Goal: Transaction & Acquisition: Download file/media

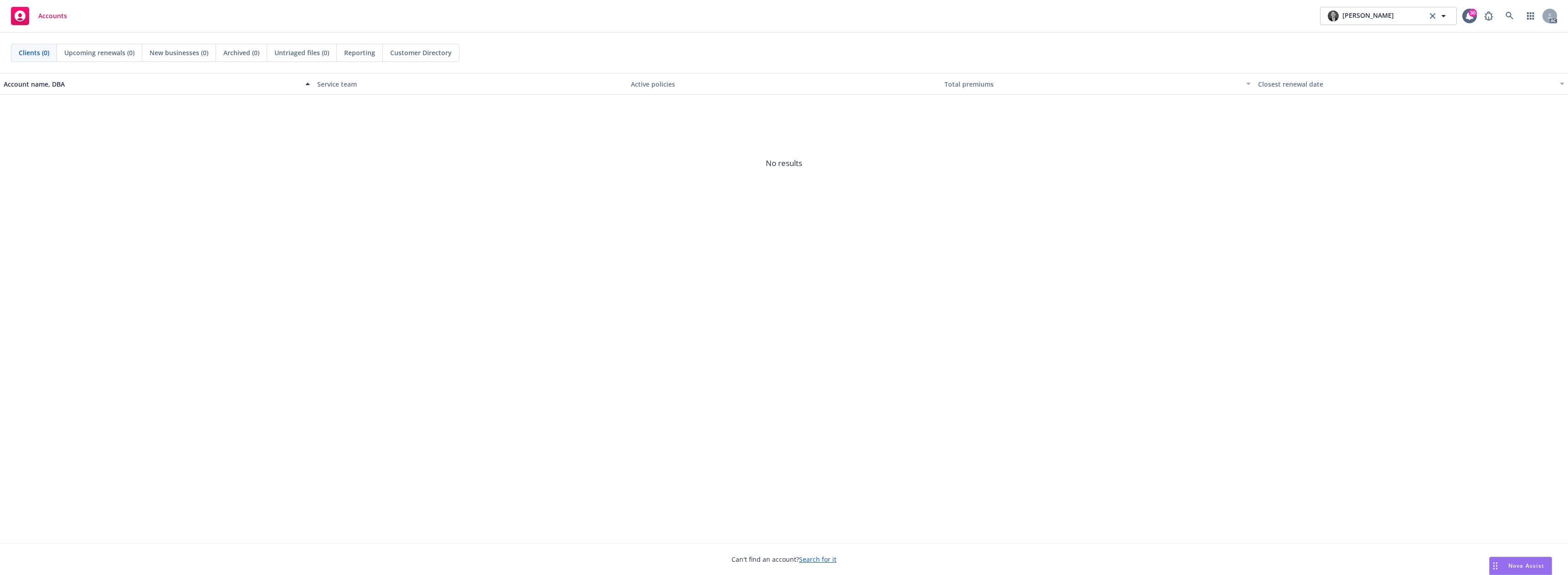
click at [1535, 566] on span "Nova Assist" at bounding box center [1526, 566] width 36 height 8
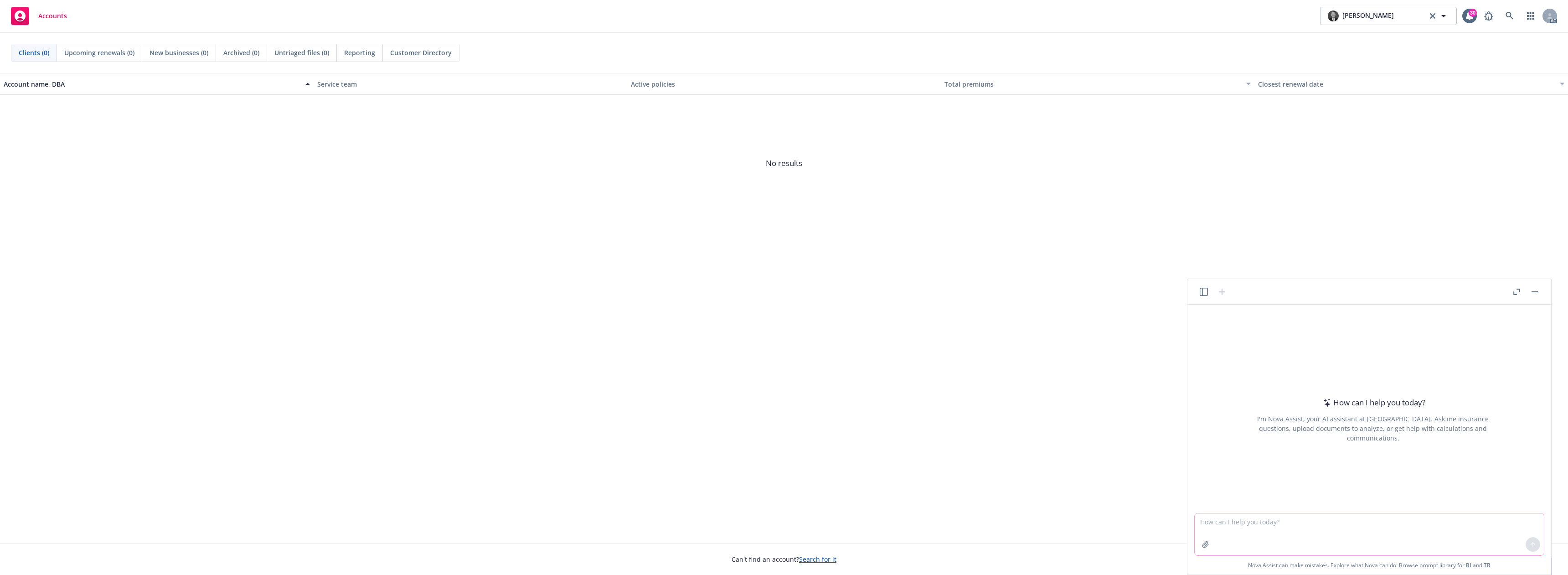
click at [1259, 521] on textarea at bounding box center [1370, 534] width 349 height 42
paste textarea "Hi [PERSON_NAME], I wanted to follow up to see if the settlement agreement in t…"
type textarea "make more professional: Hi [PERSON_NAME], I wanted to follow up to see if the s…"
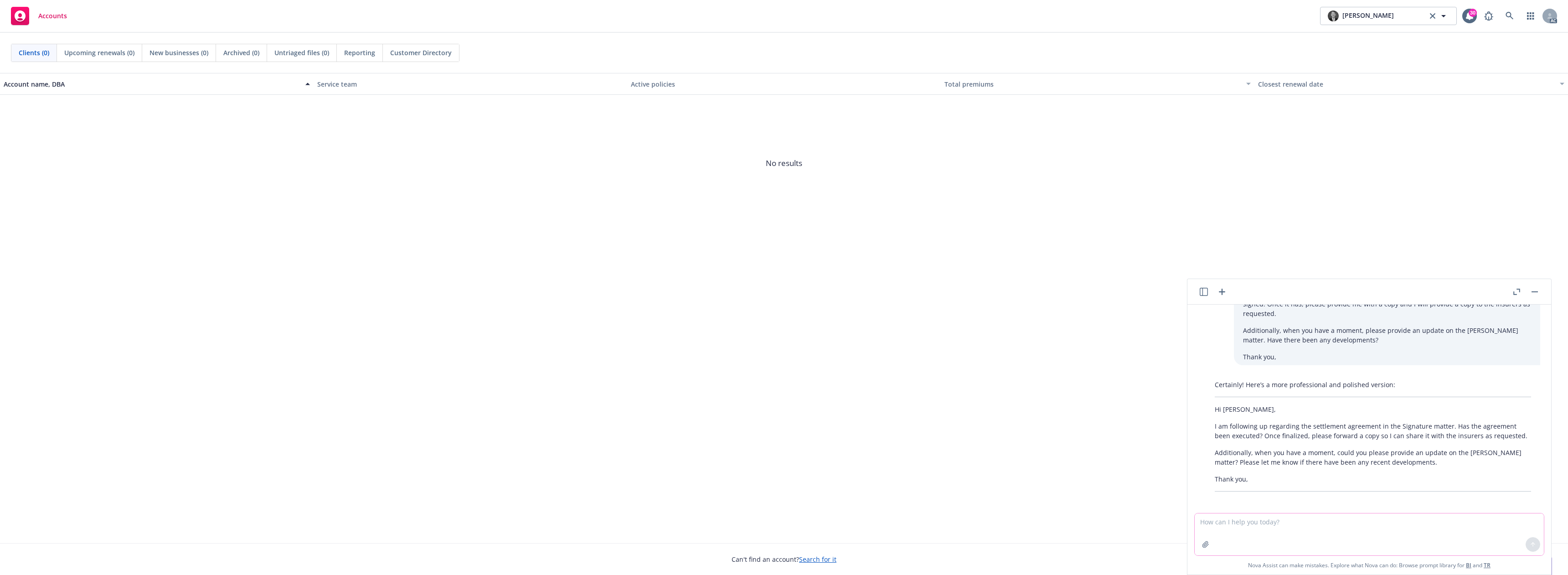
scroll to position [47, 0]
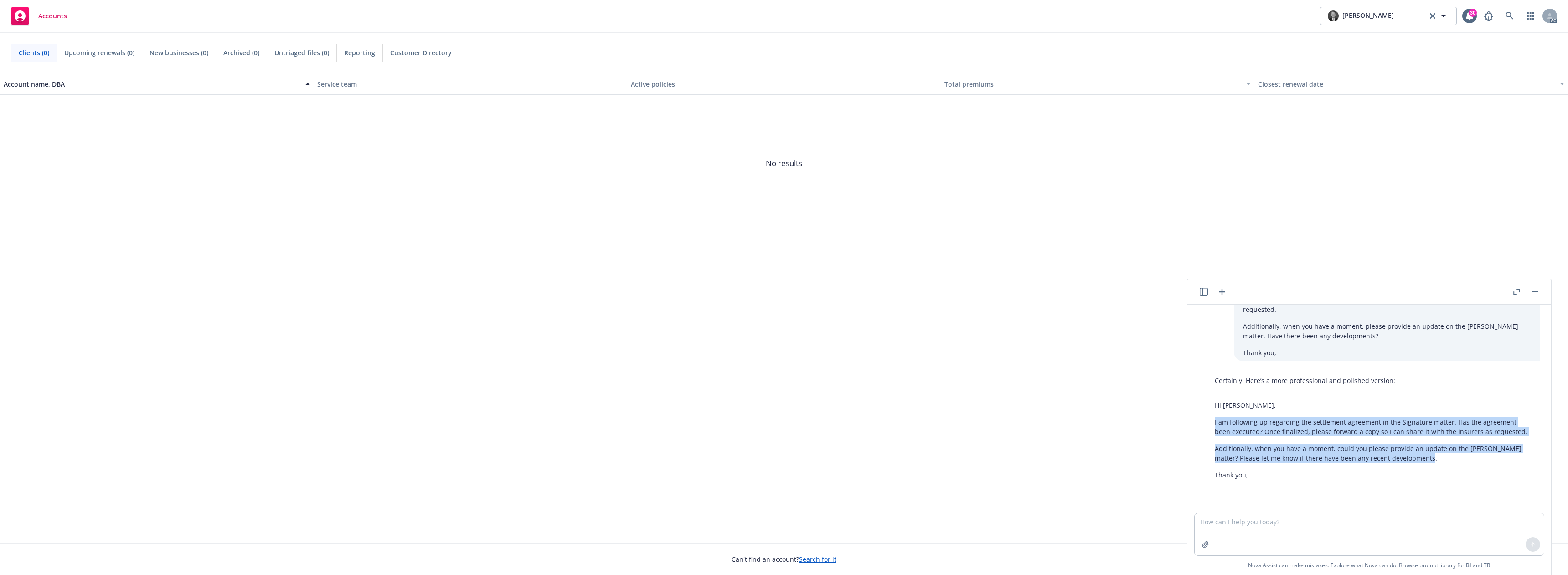
drag, startPoint x: 1214, startPoint y: 421, endPoint x: 1466, endPoint y: 462, distance: 255.3
click at [1466, 462] on div "Certainly! Here’s a more professional and polished version: Hi [PERSON_NAME], I…" at bounding box center [1373, 431] width 335 height 119
copy div "I am following up regarding the settlement agreement in the Signature matter. H…"
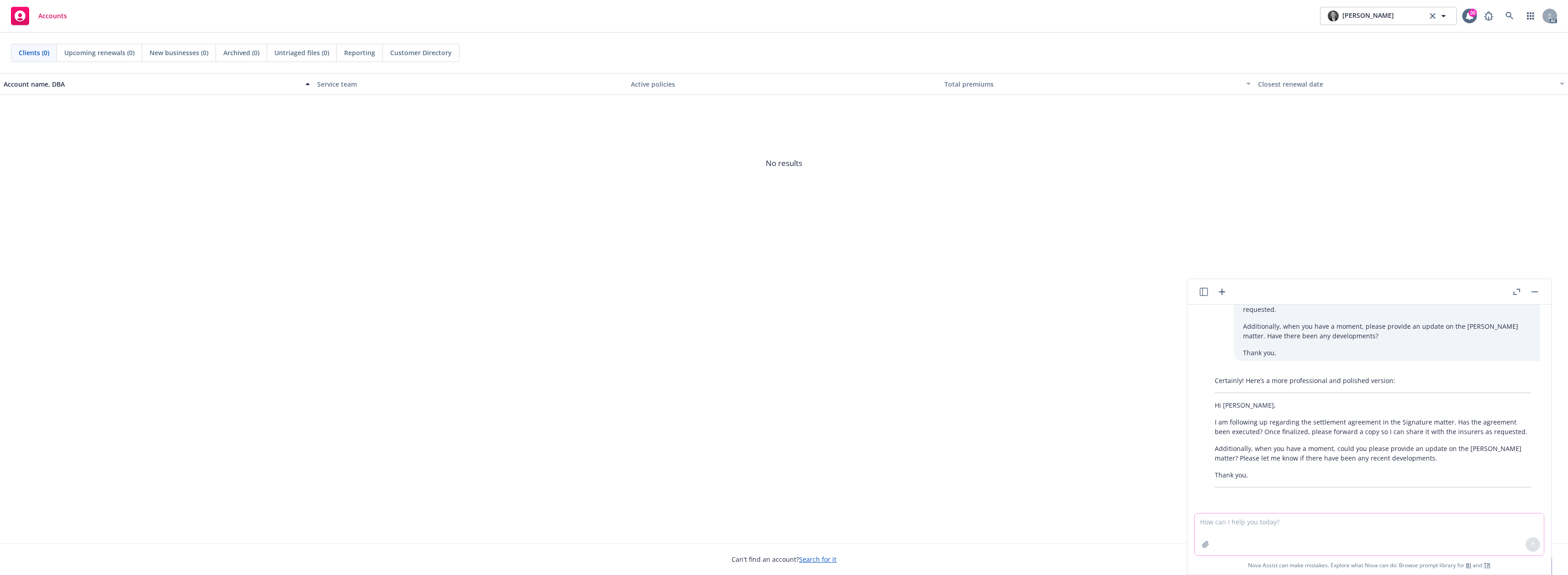
click at [1235, 524] on textarea at bounding box center [1370, 534] width 349 height 42
paste textarea "Hi [PERSON_NAME], I wanted to follow up on my request for a copy of the coverag…"
type textarea "Hi [PERSON_NAME], I wanted to follow up on my request for a copy of the coverag…"
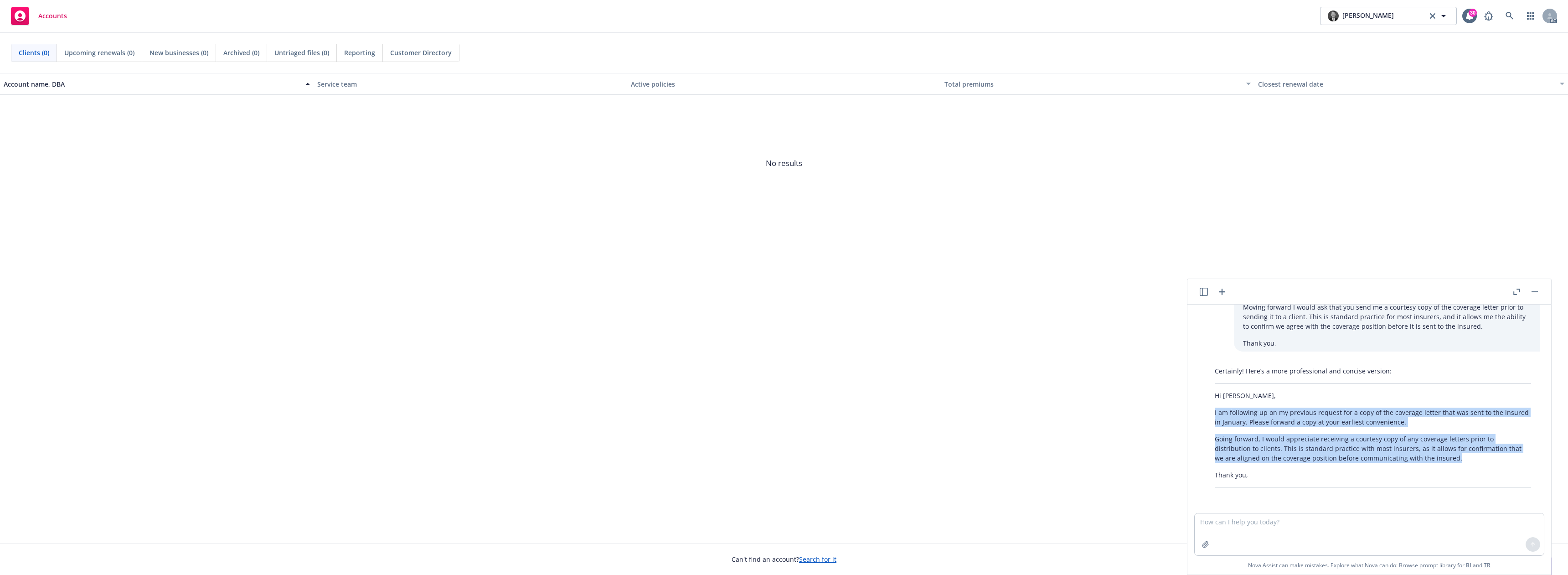
drag, startPoint x: 1211, startPoint y: 410, endPoint x: 1444, endPoint y: 459, distance: 238.1
click at [1444, 459] on div "Certainly! Here’s a more professional and concise version: Hi [PERSON_NAME], I …" at bounding box center [1373, 426] width 335 height 129
copy div "I am following up on my previous request for a copy of the coverage letter that…"
click at [1295, 526] on textarea at bounding box center [1370, 534] width 349 height 42
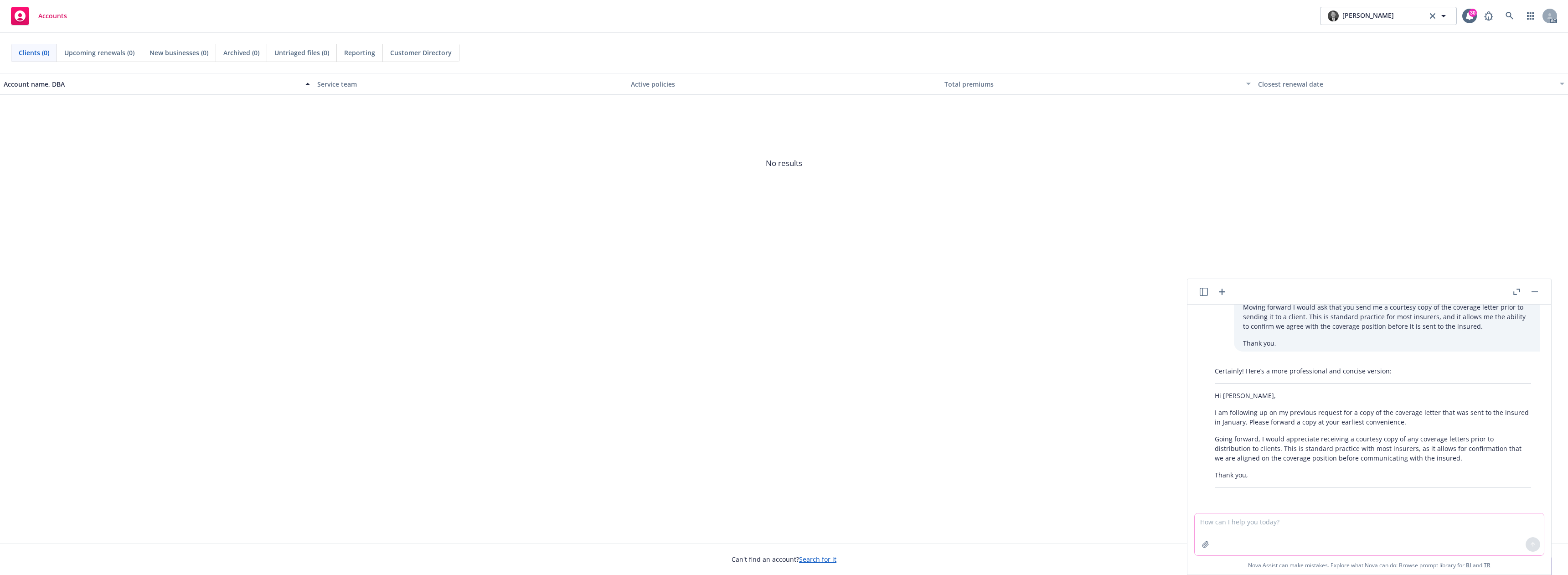
paste textarea "Hi [PERSON_NAME], Did you have any opportunity to discuss this matter with the …"
type textarea "Hi [PERSON_NAME], Did you have any opportunity to discuss this matter with the …"
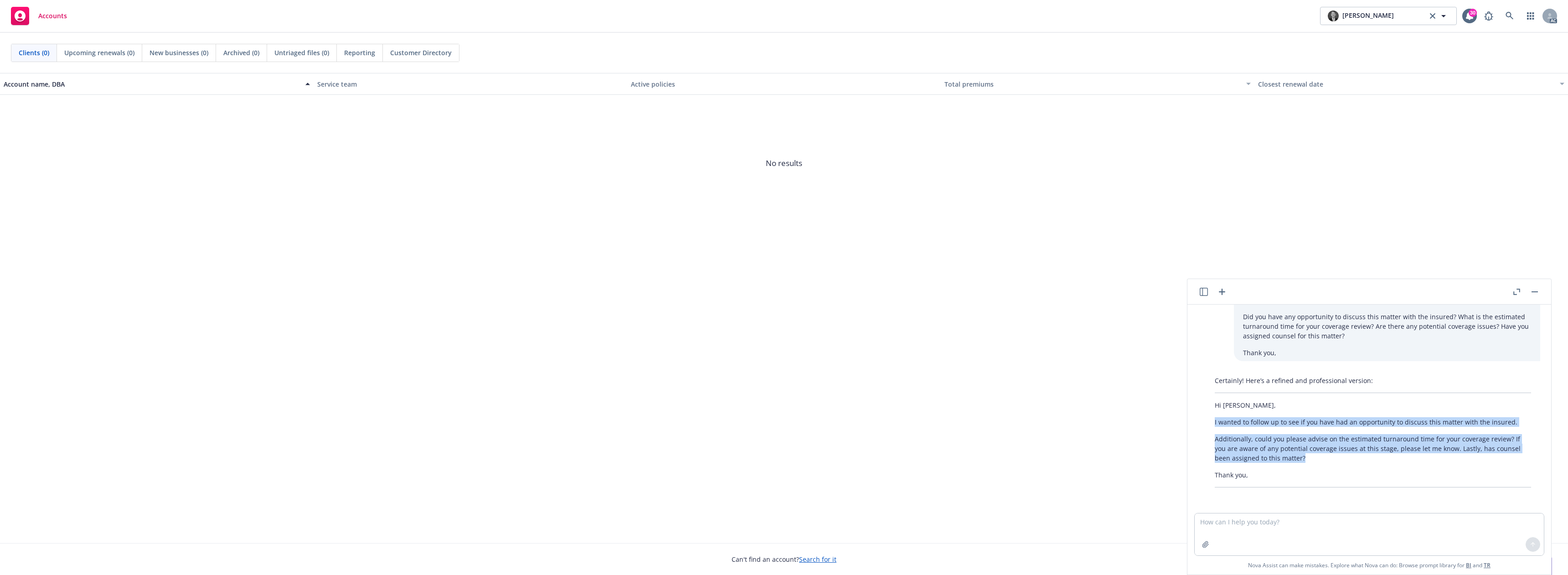
drag, startPoint x: 1214, startPoint y: 422, endPoint x: 1315, endPoint y: 462, distance: 108.6
click at [1315, 462] on div "Certainly! Here’s a refined and professional version: Hi [PERSON_NAME], I wante…" at bounding box center [1373, 431] width 335 height 119
copy div "I wanted to follow up to see if you have had an opportunity to discuss this mat…"
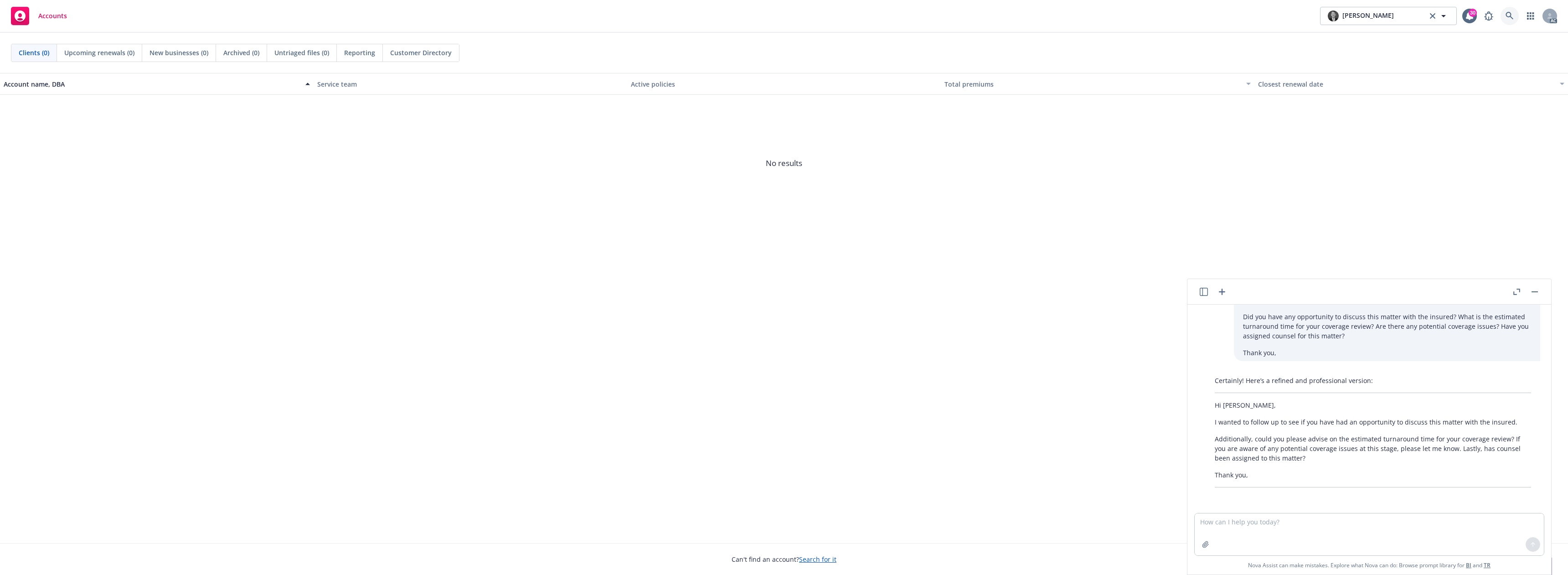
click at [1514, 13] on link at bounding box center [1510, 16] width 18 height 18
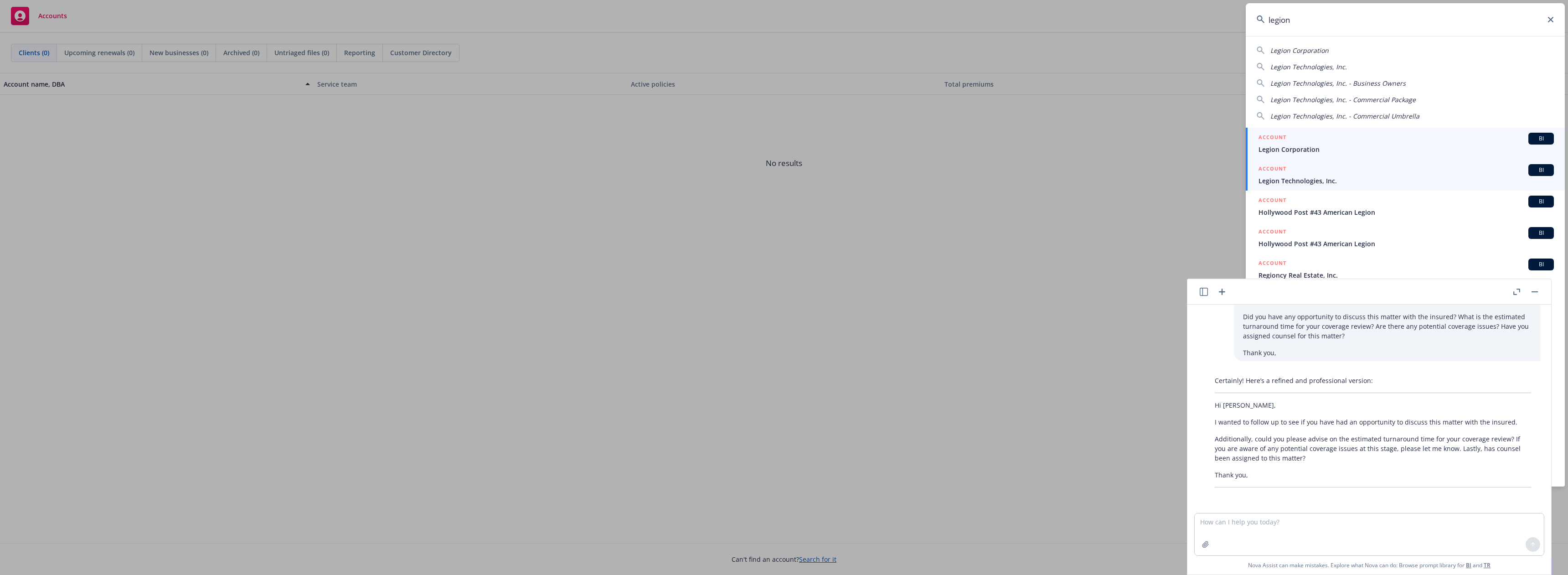
type input "legion"
click at [1322, 177] on span "Legion Technologies, Inc." at bounding box center [1406, 181] width 295 height 10
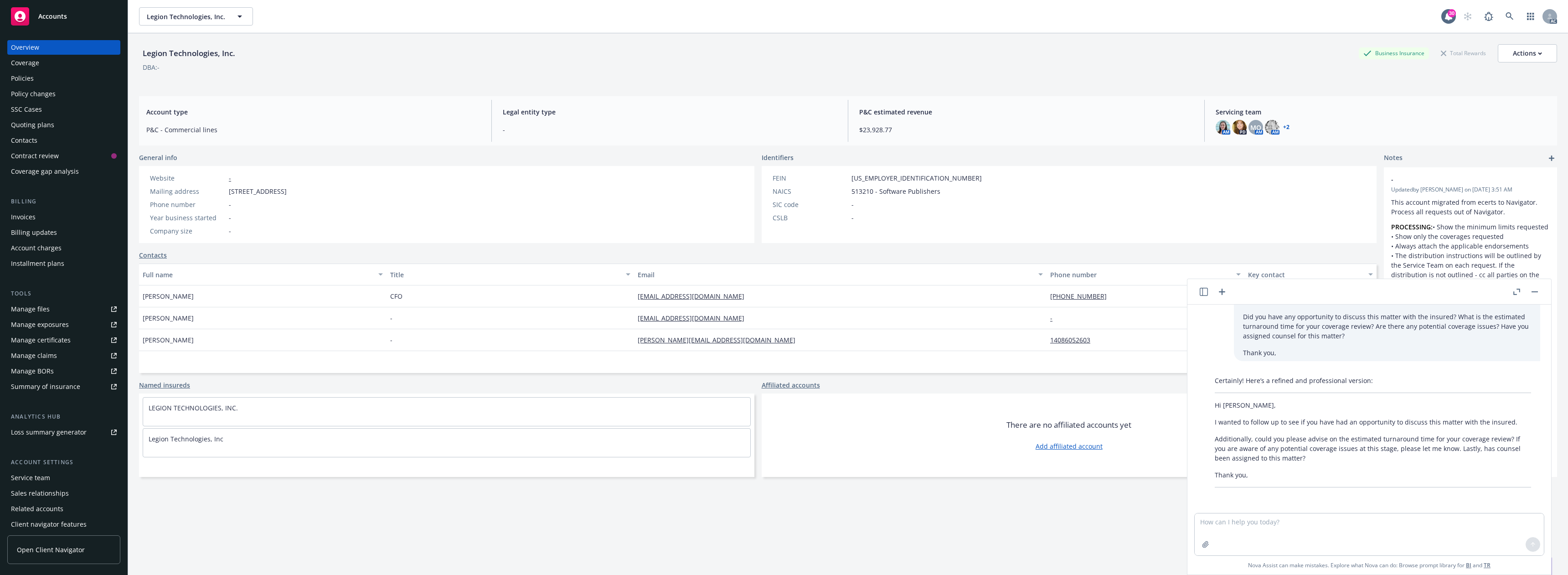
click at [32, 77] on div "Policies" at bounding box center [22, 79] width 23 height 15
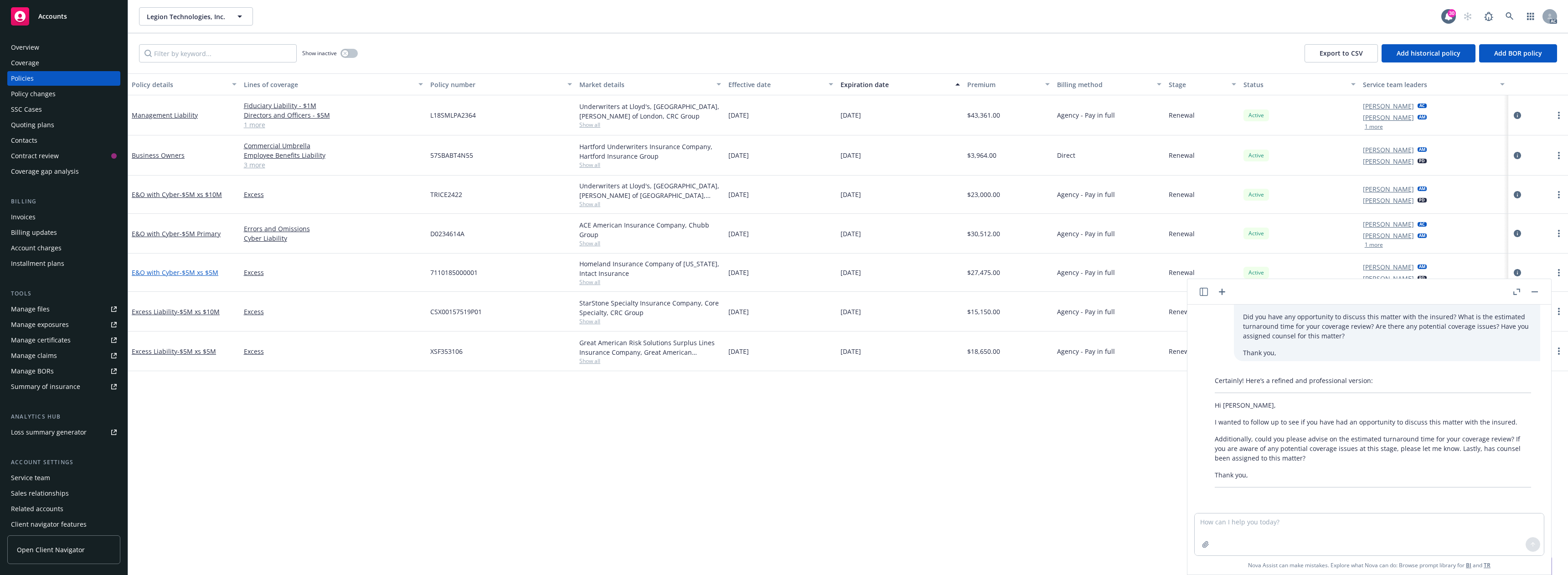
click at [203, 270] on span "- $5M xs $5M" at bounding box center [199, 272] width 39 height 9
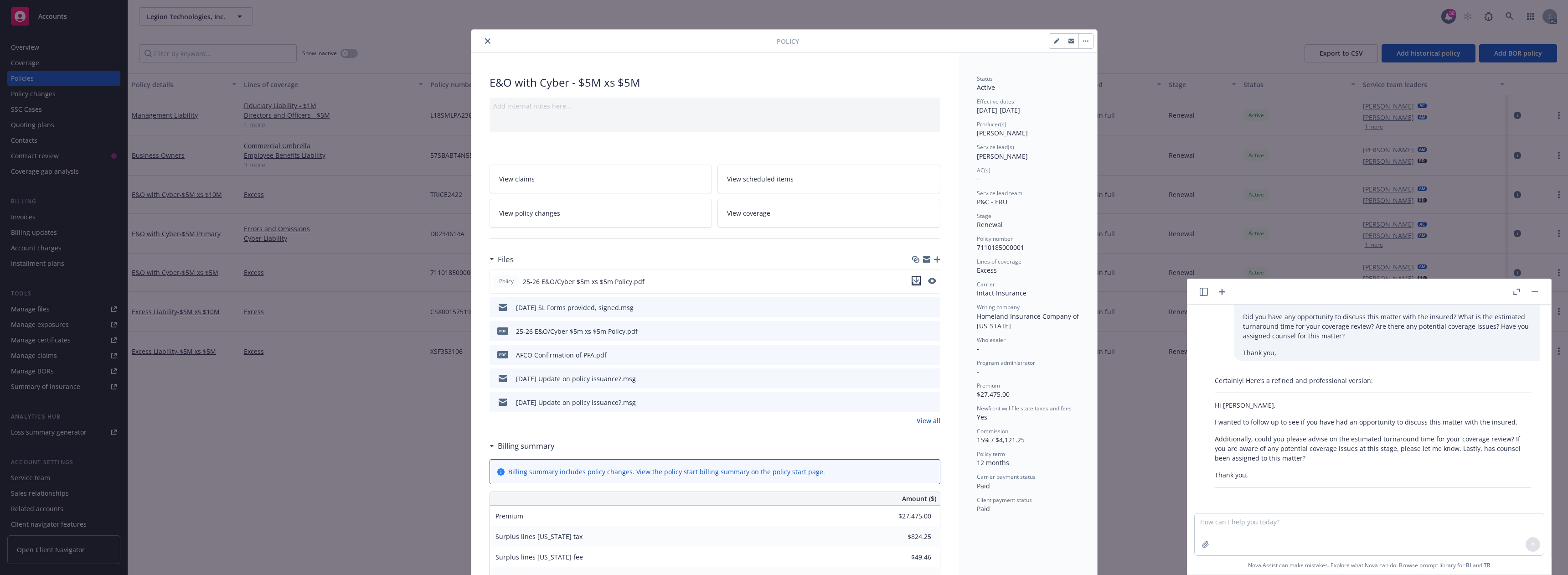
click at [915, 280] on icon "download file" at bounding box center [916, 281] width 7 height 7
click at [485, 44] on button "close" at bounding box center [488, 41] width 11 height 11
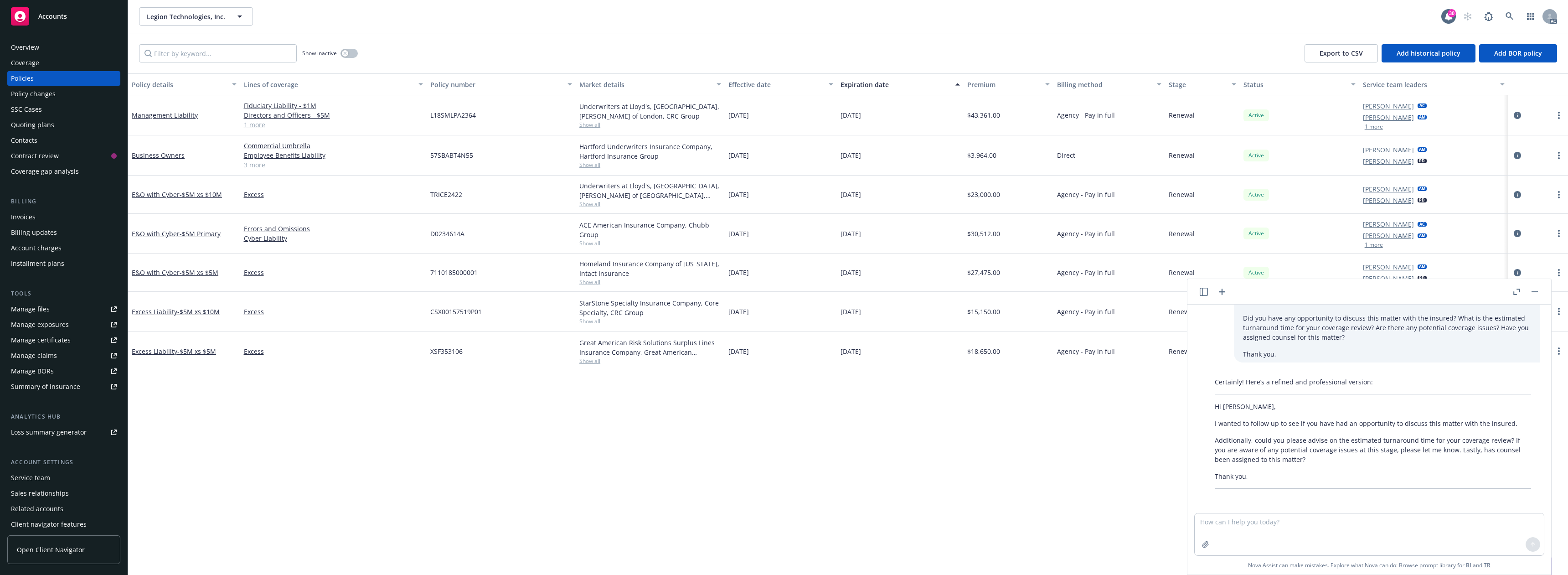
scroll to position [504, 0]
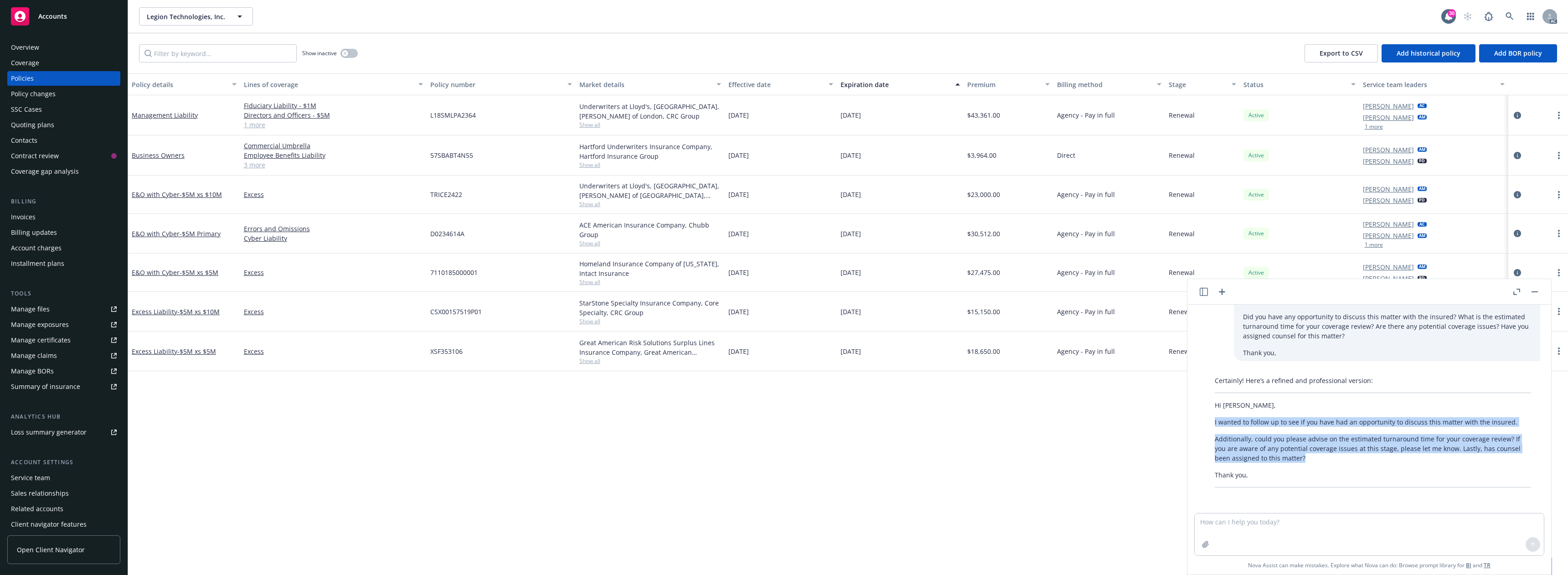
drag, startPoint x: 1212, startPoint y: 424, endPoint x: 1306, endPoint y: 459, distance: 100.3
click at [1306, 459] on div "Certainly! Here’s a refined and professional version: Hi [PERSON_NAME], I wante…" at bounding box center [1373, 431] width 335 height 119
copy div "I wanted to follow up to see if you have had an opportunity to discuss this mat…"
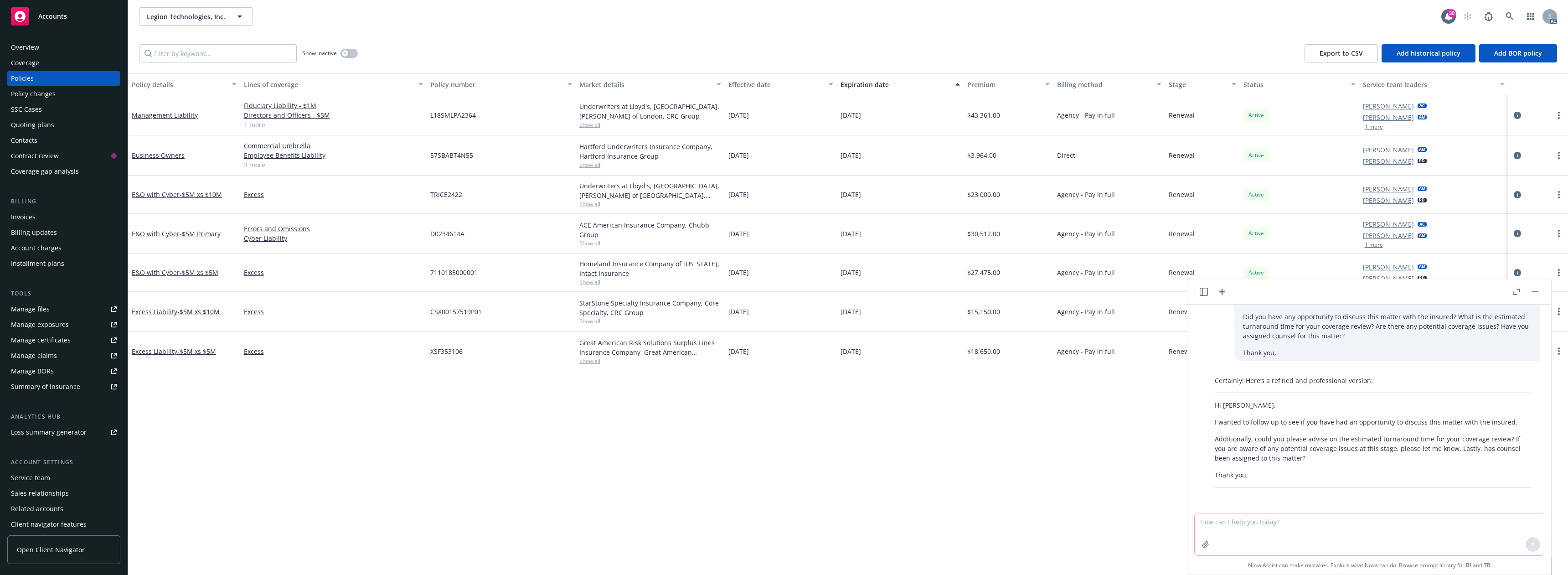
click at [1222, 530] on textarea at bounding box center [1370, 534] width 349 height 42
paste textarea "Hi [PERSON_NAME], Thank you for your letter, it does a nice job outlining the p…"
type textarea "draft a [PERSON_NAME] follow up to this email: Hi [PERSON_NAME], Thank you for …"
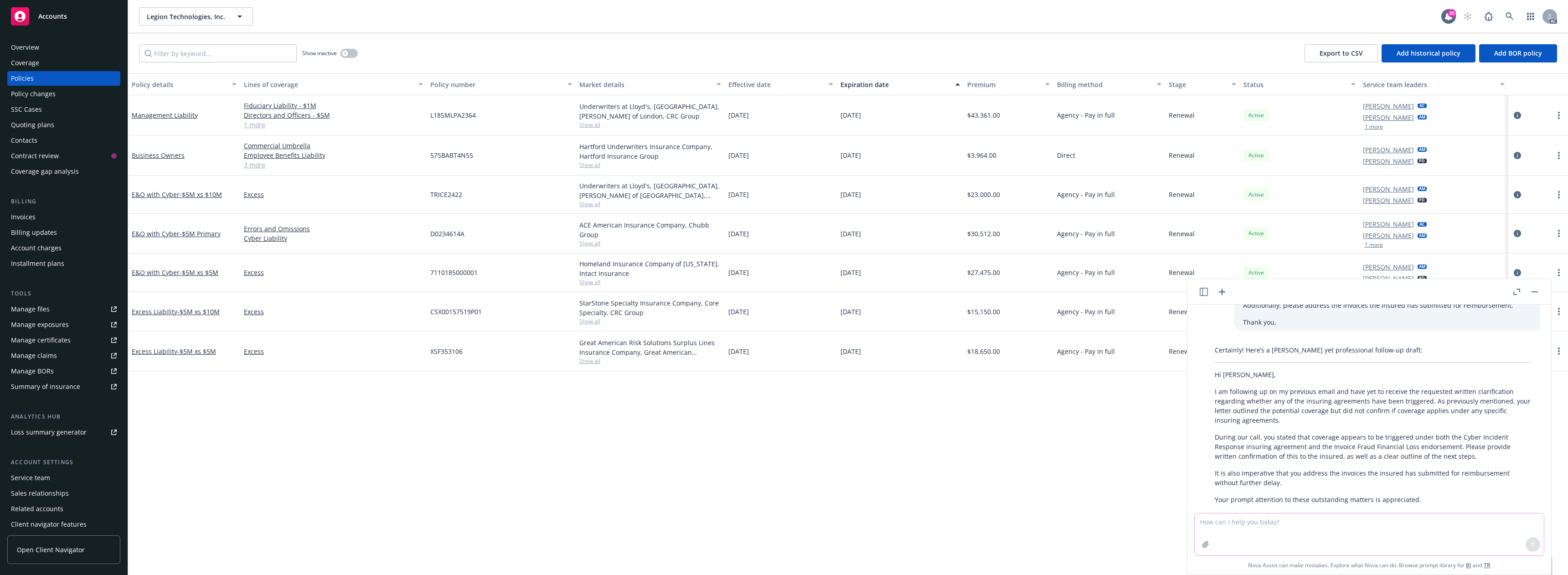
scroll to position [850, 0]
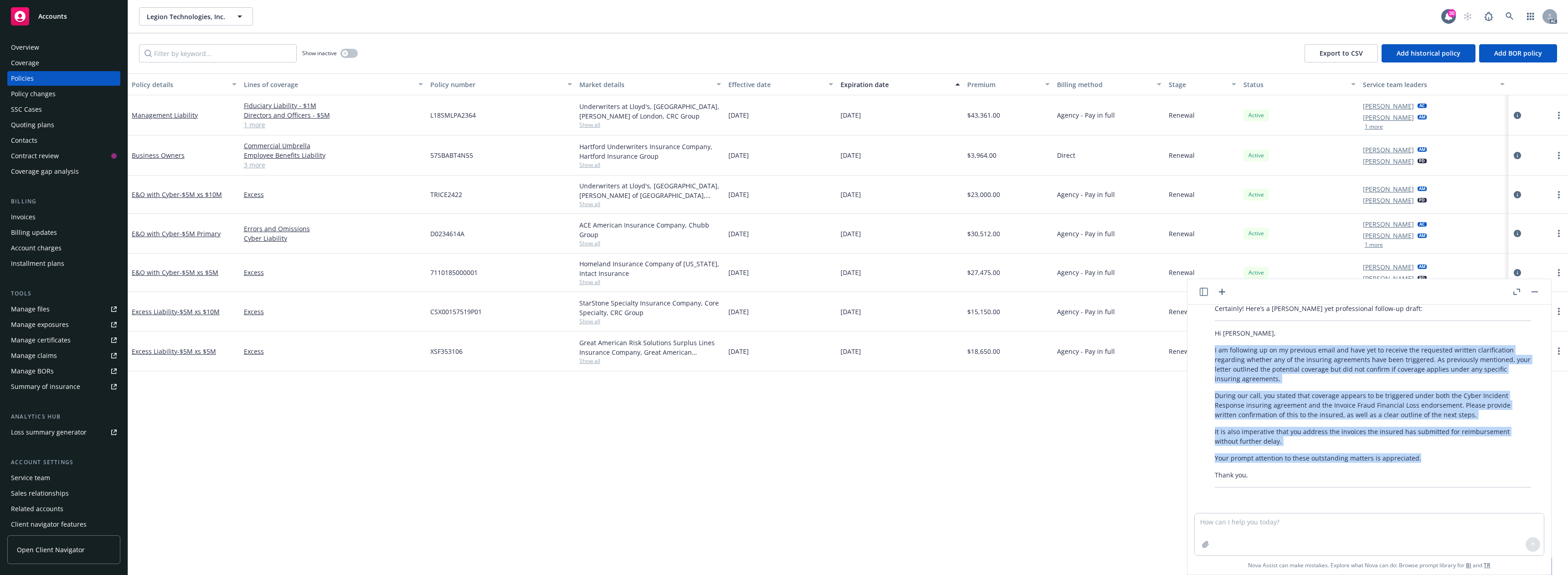
drag, startPoint x: 1213, startPoint y: 350, endPoint x: 1425, endPoint y: 455, distance: 236.6
click at [1425, 455] on div "Certainly! Here’s a [PERSON_NAME] yet professional follow-up draft: Hi [PERSON_…" at bounding box center [1373, 396] width 335 height 191
copy div "I am following up on my previous email and have yet to receive the requested wr…"
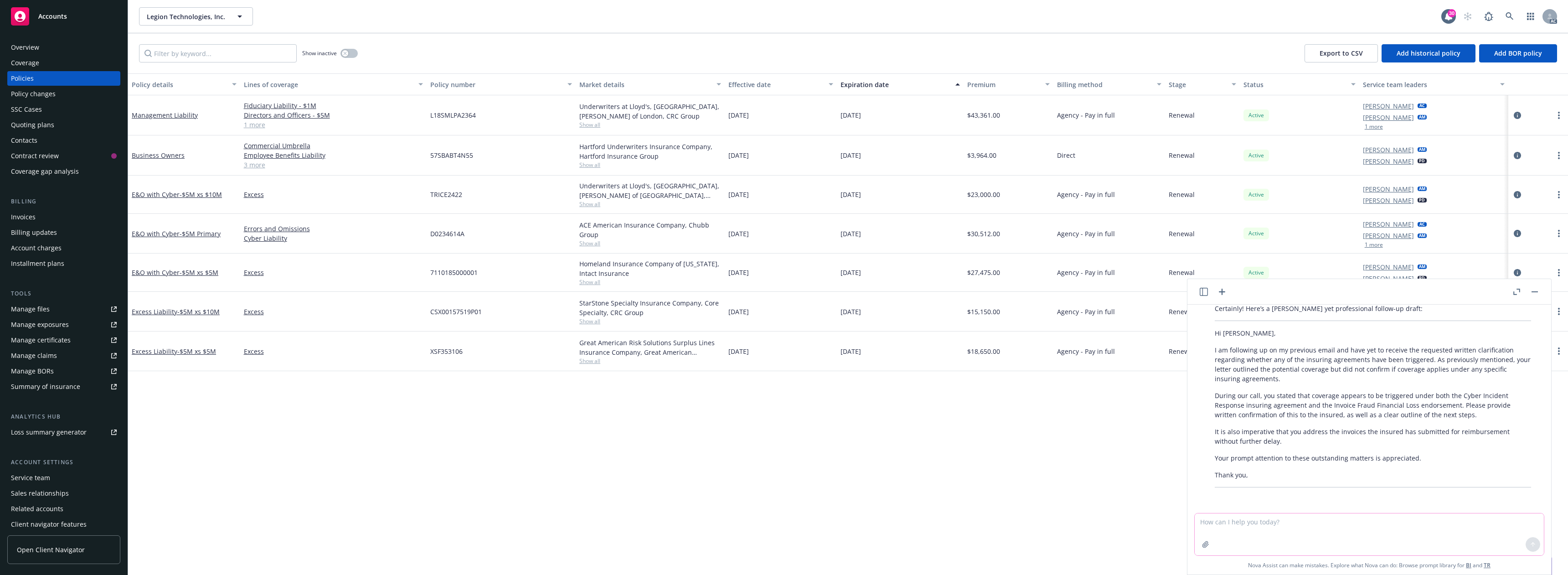
click at [1253, 521] on textarea at bounding box center [1370, 534] width 349 height 42
paste textarea "During our call, you stated that coverage appears to be triggered under both th…"
type textarea "During our call, you stated that coverage appears to be triggered under both th…"
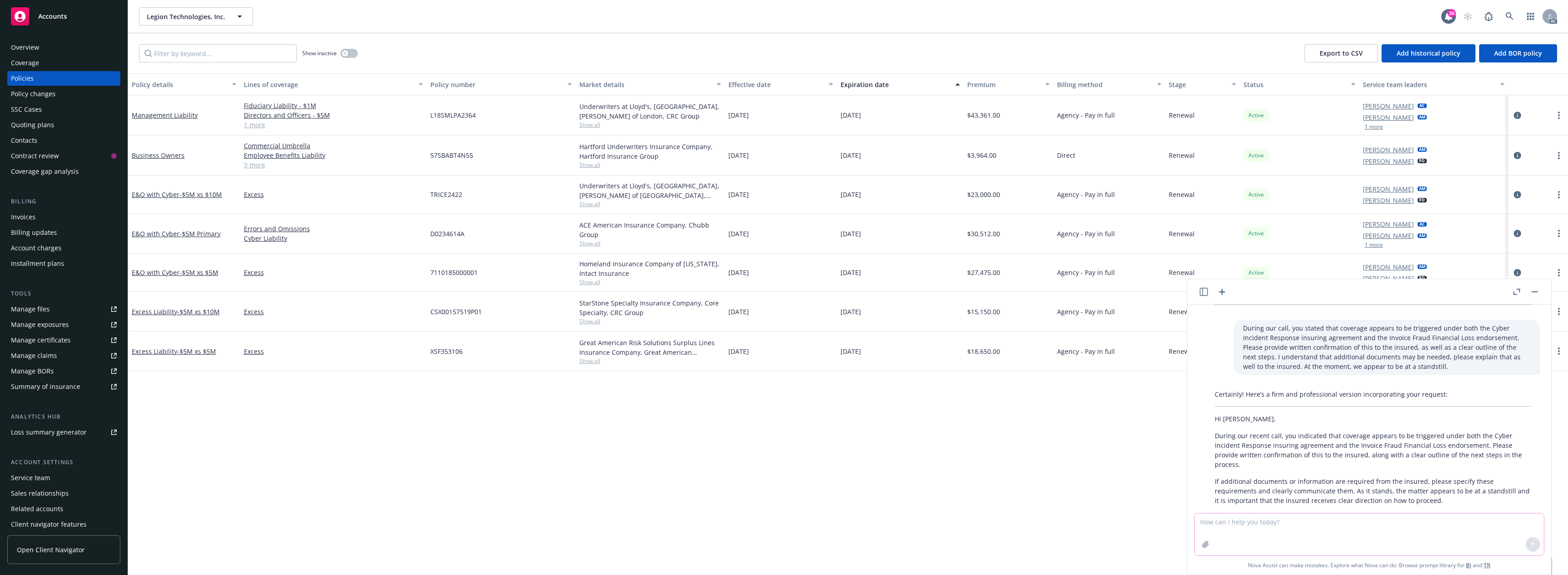
scroll to position [1078, 0]
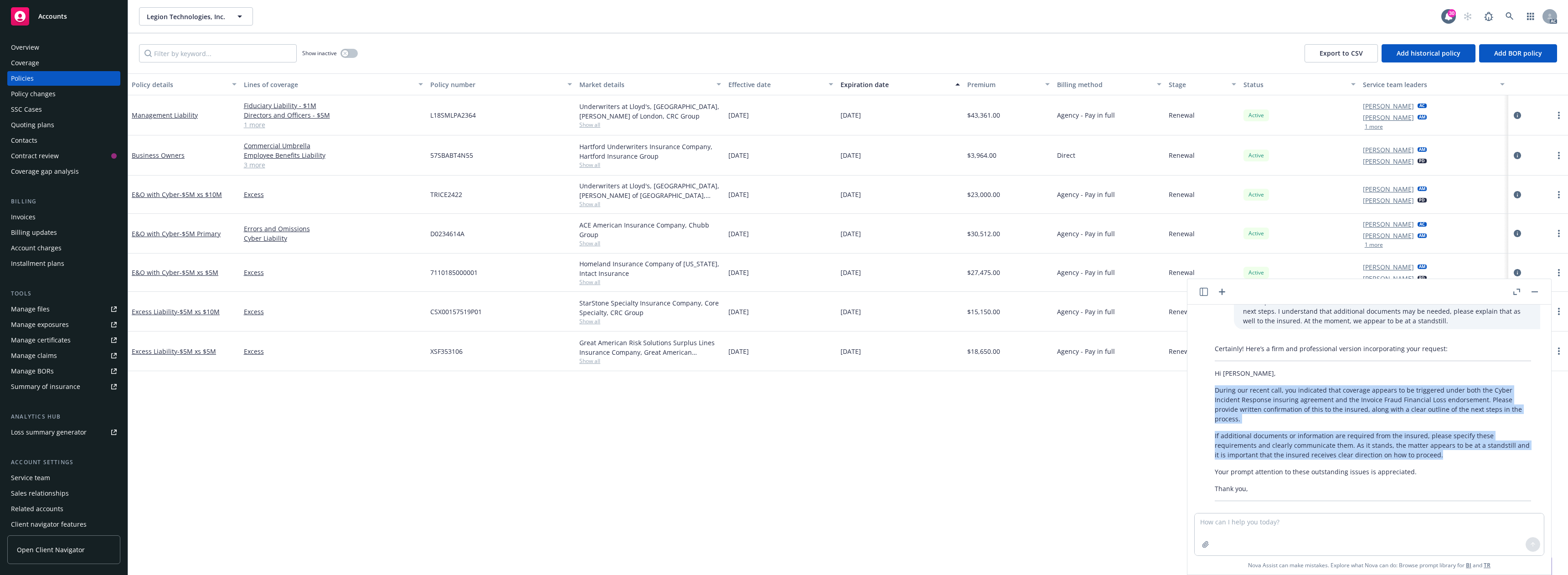
drag, startPoint x: 1214, startPoint y: 390, endPoint x: 1457, endPoint y: 456, distance: 251.8
click at [1457, 456] on div "Certainly! Here’s a firm and professional version incorporating your request: H…" at bounding box center [1373, 423] width 335 height 164
copy div "During our recent call, you indicated that coverage appears to be triggered und…"
